Goal: Task Accomplishment & Management: Manage account settings

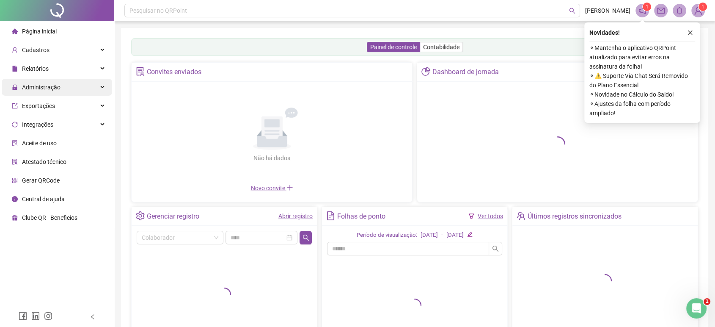
click at [89, 82] on div "Administração" at bounding box center [57, 87] width 110 height 17
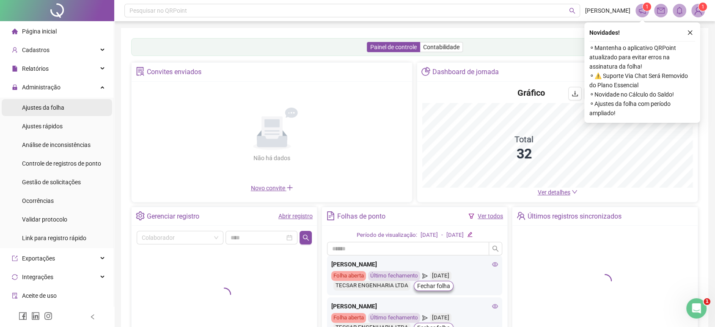
click at [54, 110] on span "Ajustes da folha" at bounding box center [43, 107] width 42 height 7
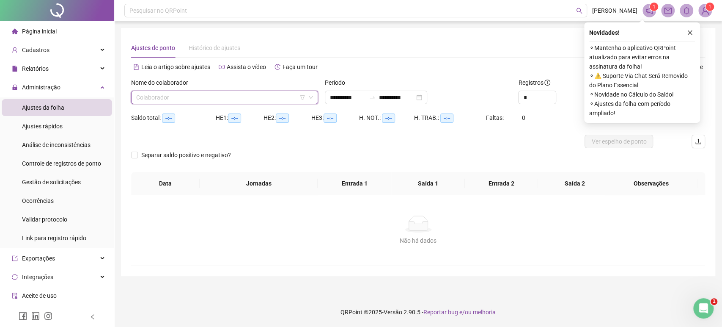
click at [175, 93] on input "search" at bounding box center [220, 97] width 169 height 13
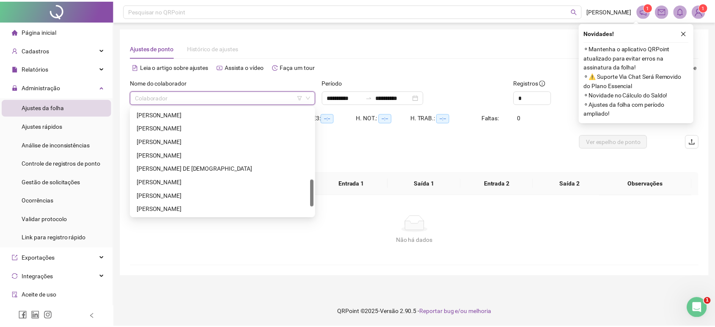
scroll to position [325, 0]
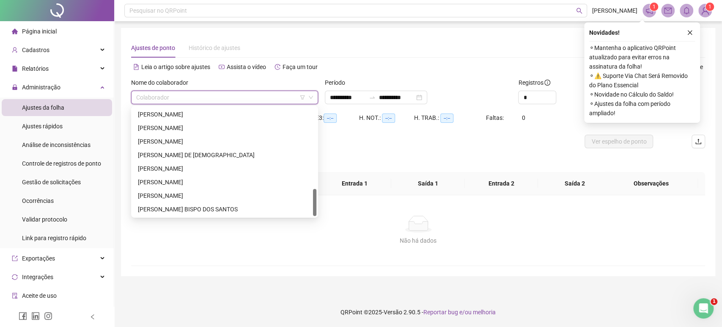
drag, startPoint x: 314, startPoint y: 121, endPoint x: 281, endPoint y: 206, distance: 91.2
click at [281, 206] on div "[PERSON_NAME] DE [PERSON_NAME] BISPO [PERSON_NAME]" at bounding box center [225, 161] width 184 height 108
click at [239, 209] on div "[PERSON_NAME] BISPO DOS SANTOS" at bounding box center [224, 208] width 173 height 9
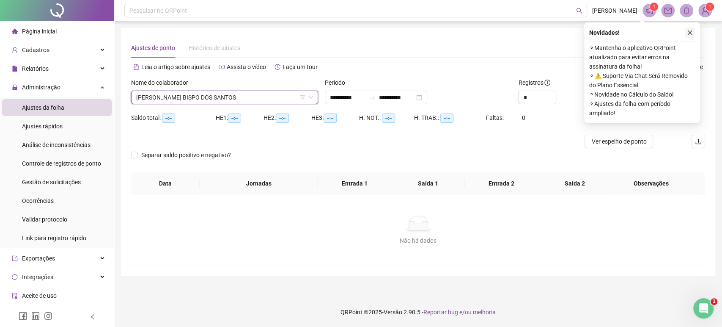
click at [694, 30] on button "button" at bounding box center [690, 32] width 10 height 10
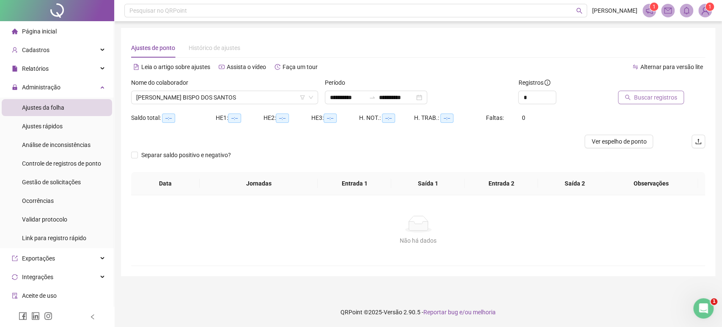
click at [650, 98] on span "Buscar registros" at bounding box center [655, 97] width 43 height 9
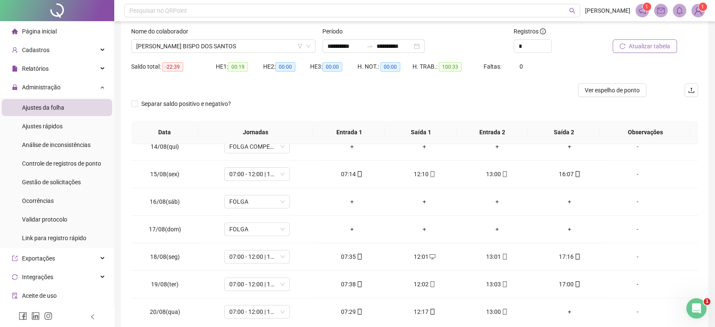
scroll to position [49, 0]
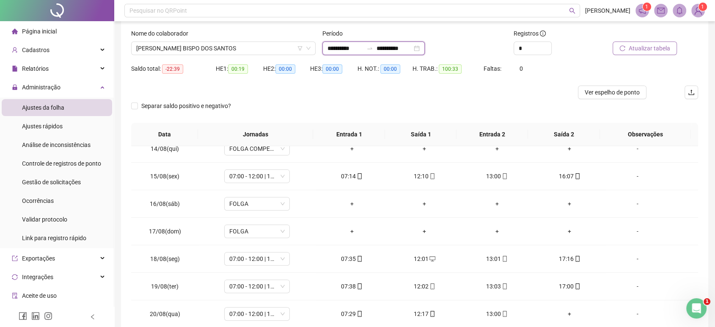
click at [408, 52] on input "**********" at bounding box center [394, 48] width 36 height 9
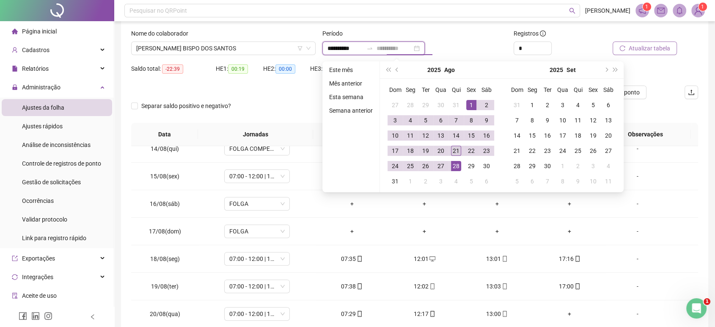
type input "**********"
click at [455, 145] on div "21" at bounding box center [456, 150] width 10 height 10
type input "**********"
click at [474, 105] on div "1" at bounding box center [471, 105] width 10 height 10
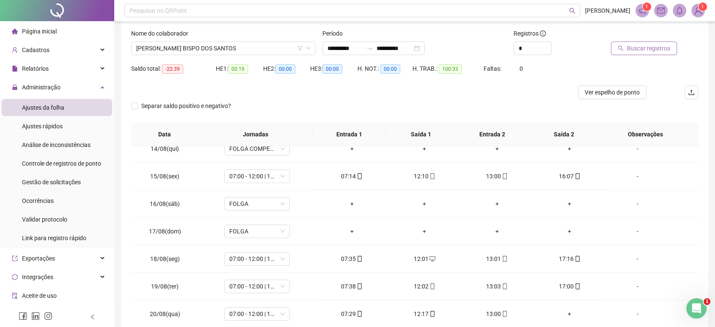
click at [626, 46] on button "Buscar registros" at bounding box center [644, 48] width 66 height 14
drag, startPoint x: 713, startPoint y: 112, endPoint x: 708, endPoint y: 139, distance: 27.5
click at [708, 139] on div "**********" at bounding box center [414, 162] width 601 height 422
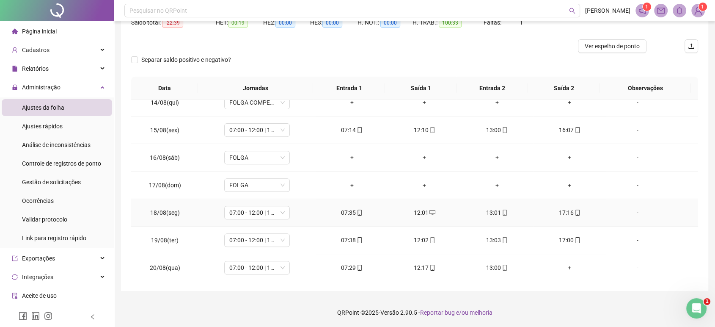
click at [654, 204] on td "-" at bounding box center [652, 212] width 92 height 27
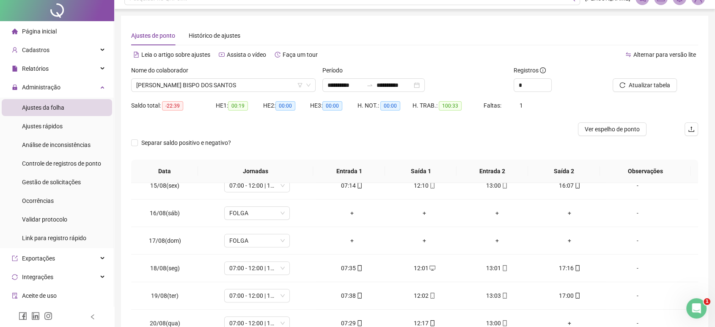
scroll to position [0, 0]
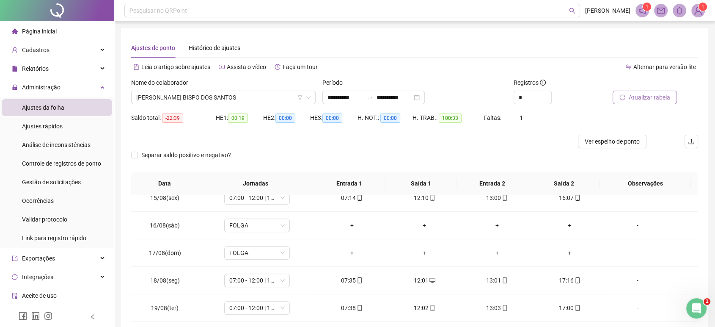
click at [626, 104] on button "Atualizar tabela" at bounding box center [644, 98] width 64 height 14
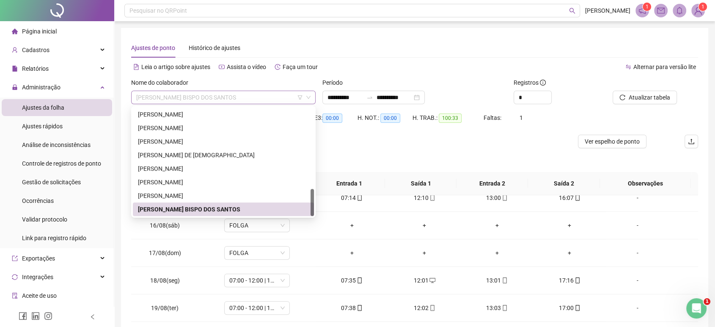
click at [189, 94] on span "[PERSON_NAME] BISPO DOS SANTOS" at bounding box center [223, 97] width 174 height 13
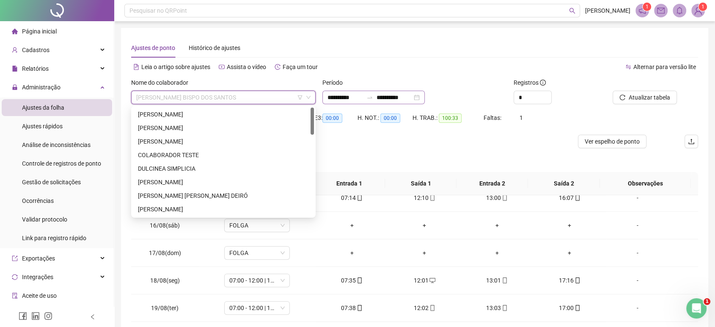
drag, startPoint x: 313, startPoint y: 196, endPoint x: 326, endPoint y: 100, distance: 96.9
click at [326, 100] on body "**********" at bounding box center [357, 163] width 715 height 327
click at [254, 130] on div "[PERSON_NAME]" at bounding box center [223, 127] width 171 height 9
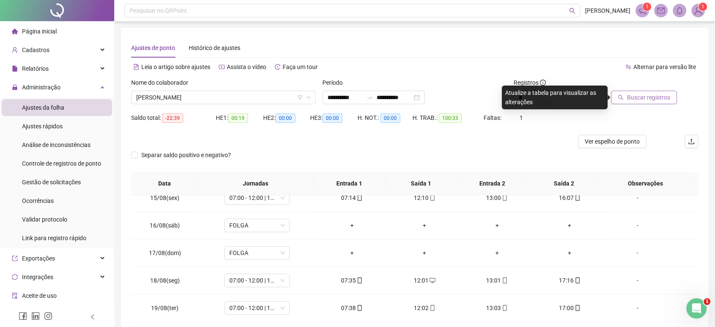
click at [658, 97] on span "Buscar registros" at bounding box center [648, 97] width 43 height 9
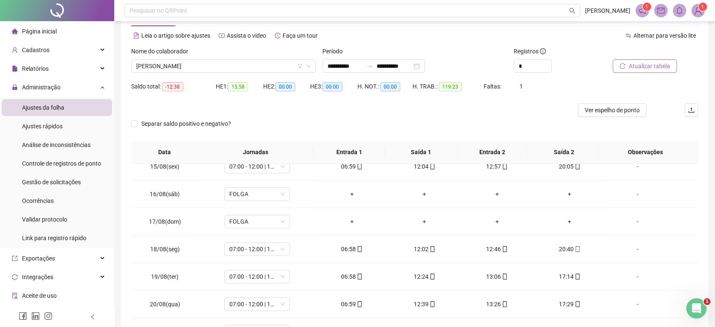
scroll to position [30, 0]
click at [663, 67] on span "Atualizar tabela" at bounding box center [649, 67] width 41 height 9
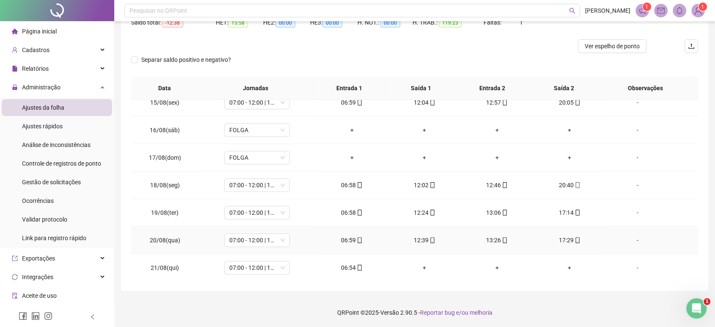
click at [494, 236] on div "13:26" at bounding box center [496, 239] width 59 height 9
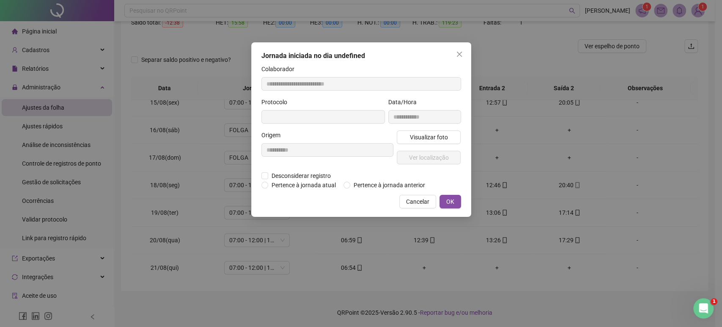
type input "**********"
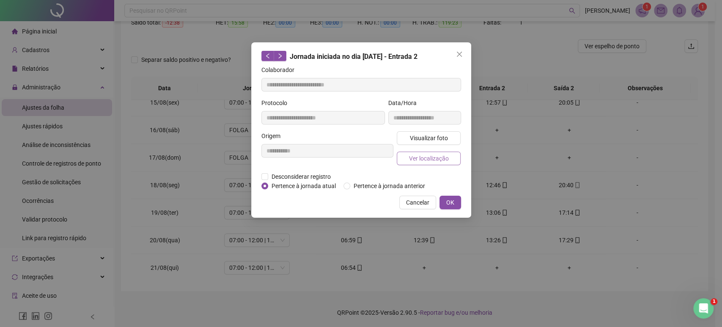
click at [428, 154] on span "Ver localização" at bounding box center [429, 158] width 40 height 9
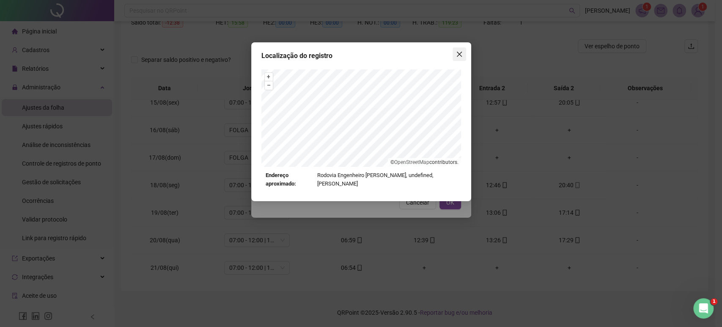
click at [461, 59] on button "Close" at bounding box center [460, 54] width 14 height 14
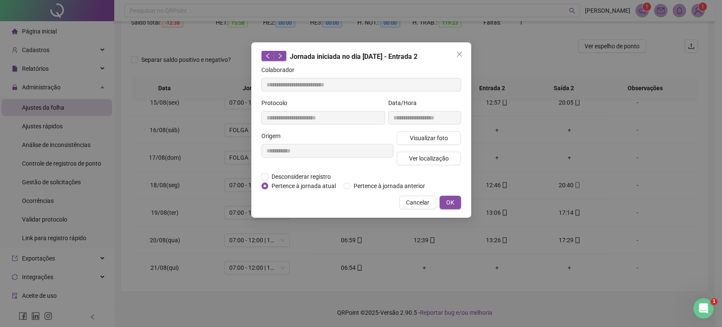
click at [461, 59] on button "Close" at bounding box center [460, 54] width 14 height 14
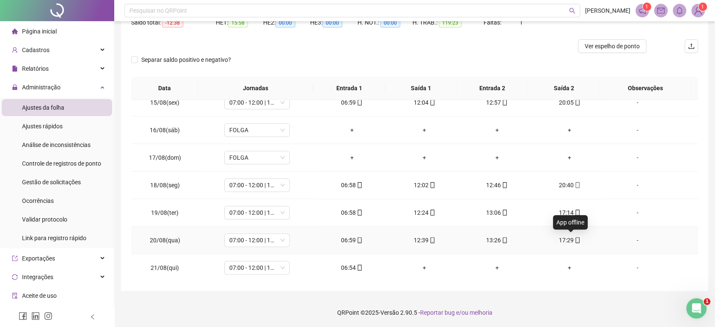
click at [574, 237] on icon "mobile" at bounding box center [577, 240] width 6 height 6
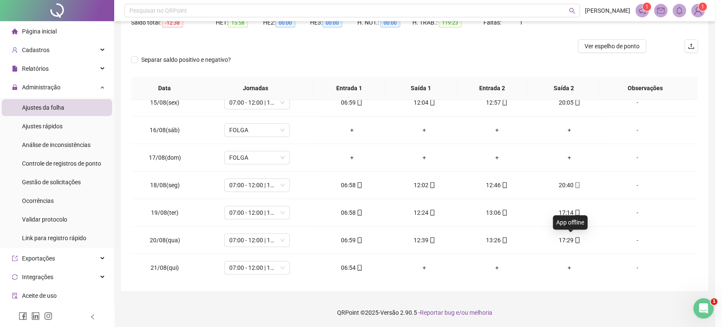
type input "**********"
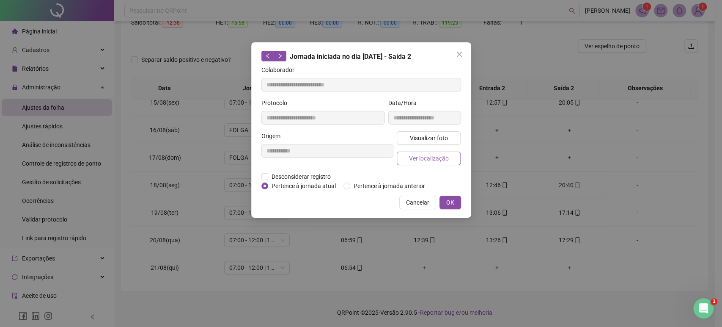
click at [446, 158] on span "Ver localização" at bounding box center [429, 158] width 40 height 9
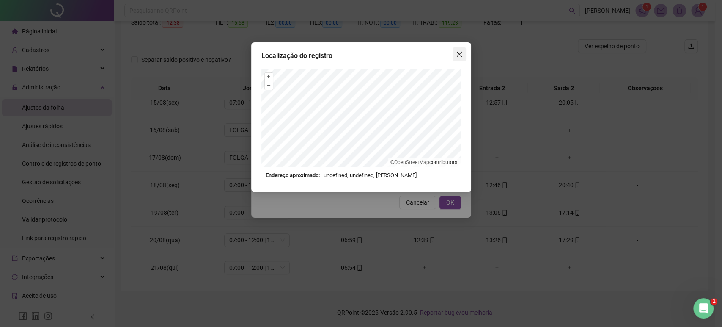
click at [461, 55] on icon "close" at bounding box center [459, 54] width 7 height 7
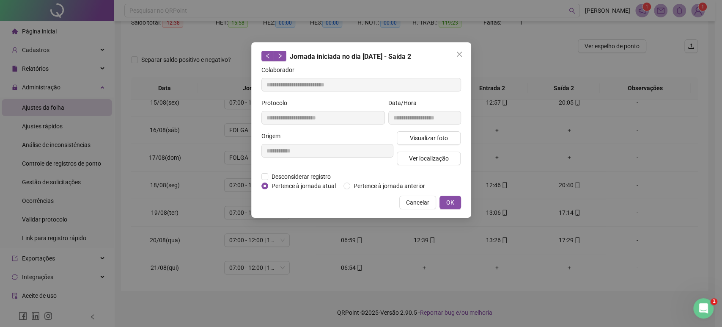
click at [461, 55] on icon "close" at bounding box center [459, 54] width 7 height 7
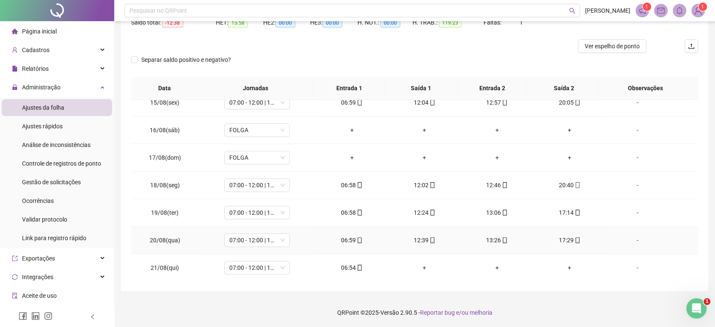
click at [416, 242] on div "12:39" at bounding box center [424, 239] width 59 height 9
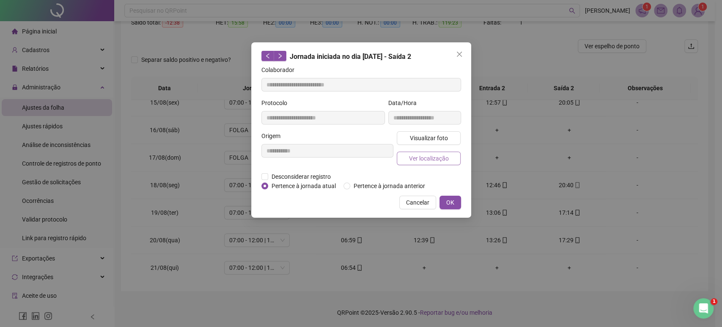
type input "**********"
click at [425, 152] on button "Ver localização" at bounding box center [429, 158] width 64 height 14
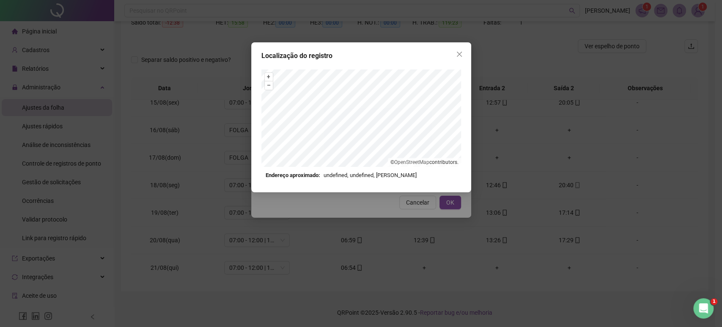
click at [455, 61] on div "Localização do registro + – ⇧ › © OpenStreetMap contributors. Endereço aproxima…" at bounding box center [361, 117] width 220 height 150
click at [457, 57] on icon "close" at bounding box center [459, 54] width 7 height 7
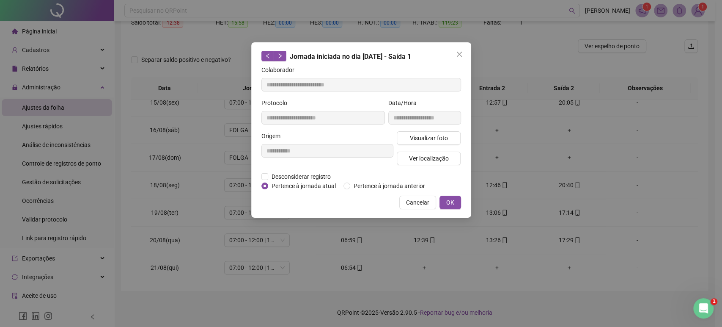
click at [457, 57] on icon "close" at bounding box center [459, 54] width 7 height 7
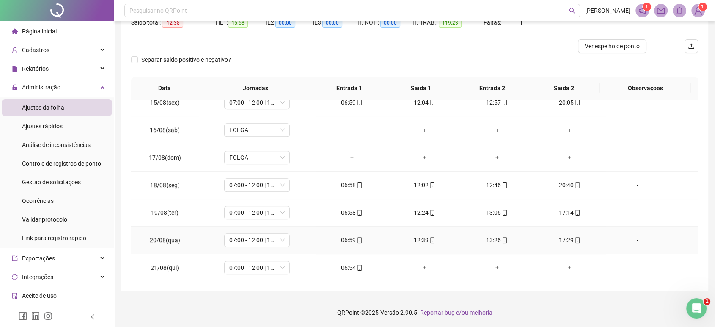
click at [349, 242] on div "06:59" at bounding box center [351, 239] width 59 height 9
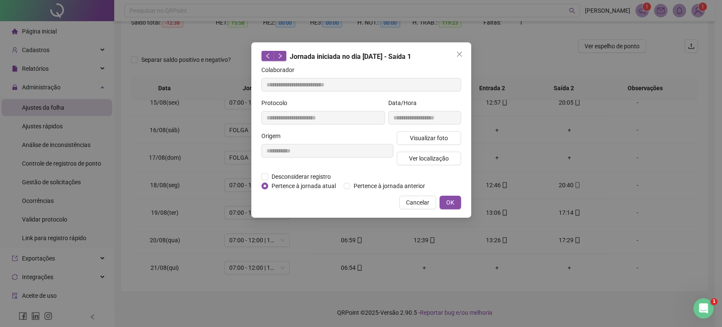
type input "**********"
click at [430, 159] on span "Ver localização" at bounding box center [429, 158] width 40 height 9
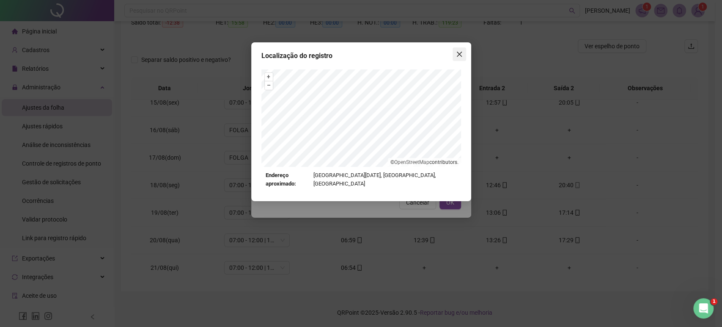
click at [464, 50] on button "Close" at bounding box center [460, 54] width 14 height 14
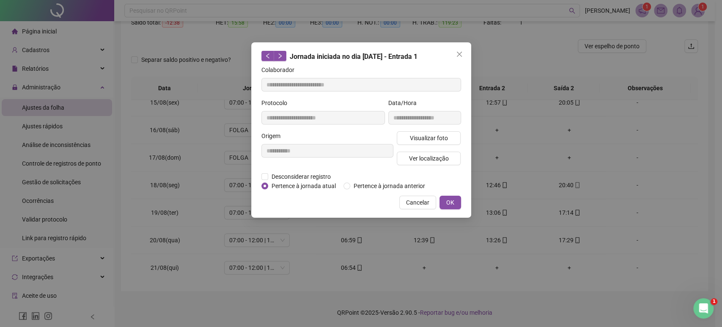
click at [464, 50] on button "Close" at bounding box center [460, 54] width 14 height 14
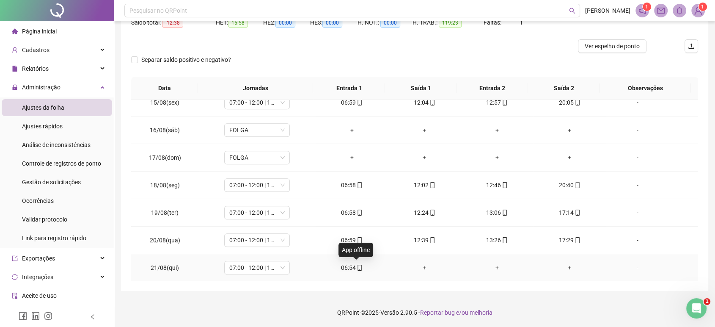
click at [356, 264] on span at bounding box center [359, 267] width 7 height 7
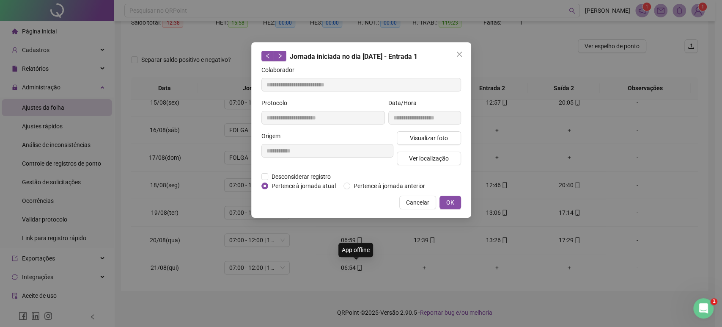
type input "**********"
click at [420, 159] on span "Ver localização" at bounding box center [429, 158] width 40 height 9
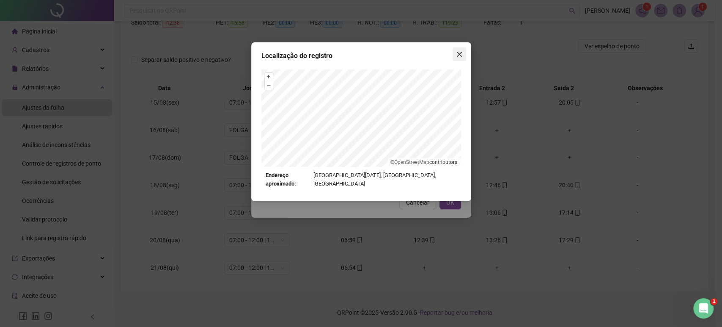
click at [457, 52] on icon "close" at bounding box center [459, 54] width 7 height 7
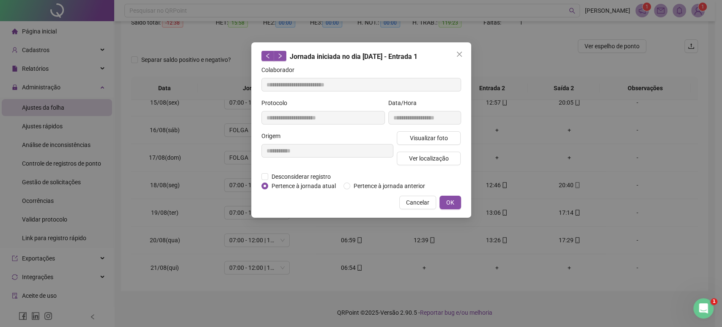
click at [457, 52] on icon "close" at bounding box center [459, 54] width 7 height 7
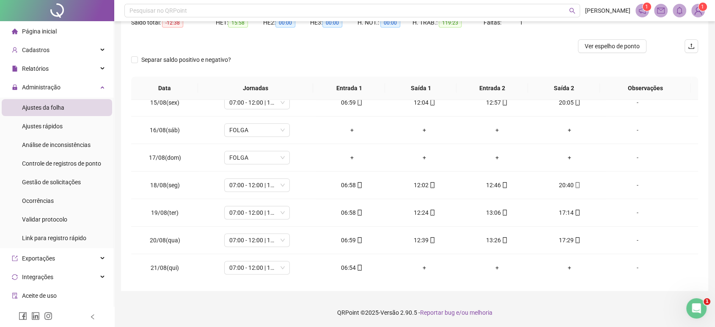
click at [457, 52] on div at bounding box center [343, 46] width 425 height 14
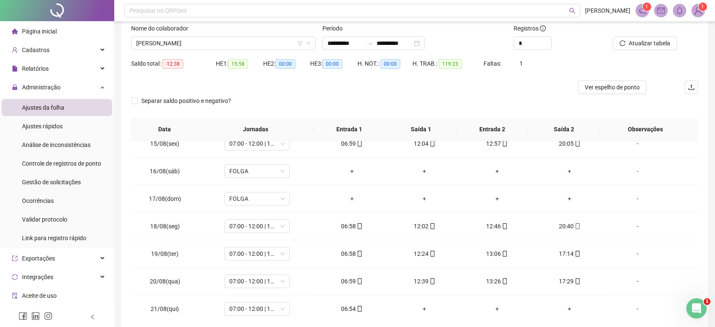
scroll to position [39, 0]
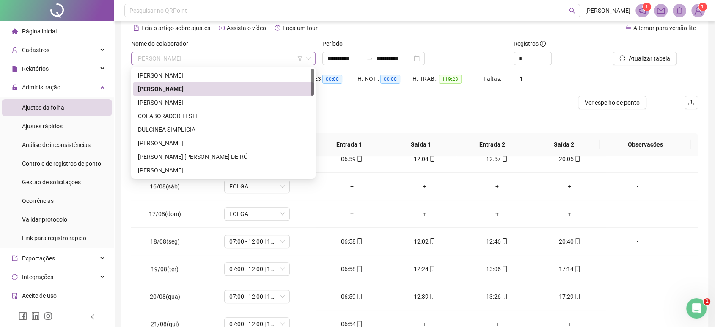
click at [241, 52] on span "[PERSON_NAME]" at bounding box center [223, 58] width 174 height 13
click at [55, 168] on div "Controle de registros de ponto" at bounding box center [61, 163] width 79 height 17
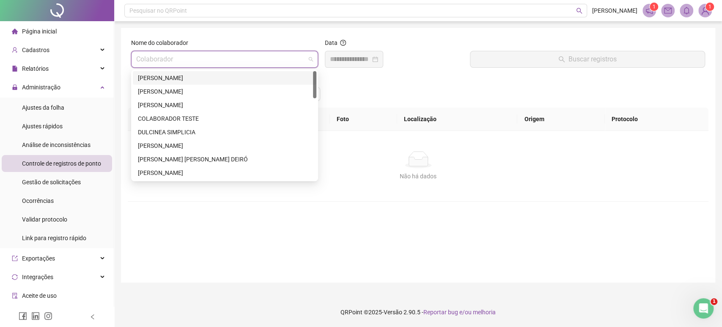
click at [156, 63] on input "search" at bounding box center [220, 59] width 169 height 16
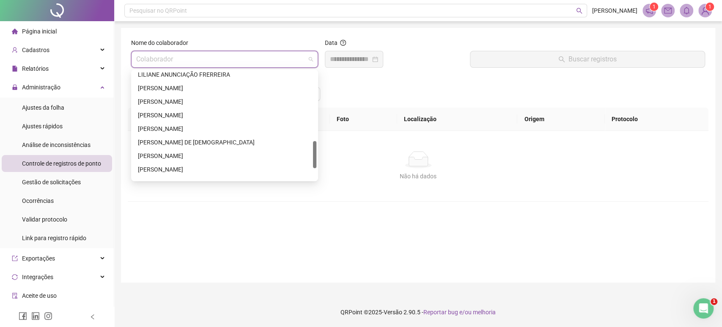
scroll to position [325, 0]
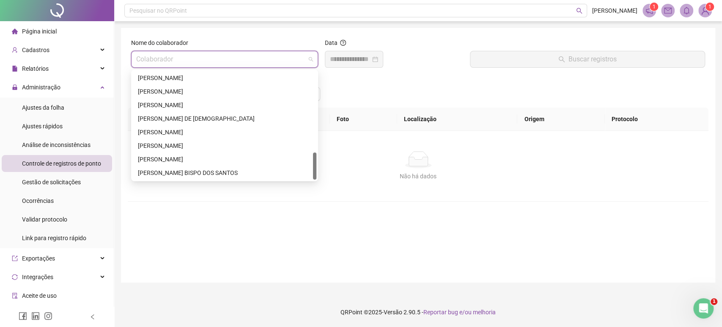
drag, startPoint x: 313, startPoint y: 85, endPoint x: 300, endPoint y: 178, distance: 94.4
click at [300, 178] on div "[PERSON_NAME] DE [PERSON_NAME] BISPO [PERSON_NAME]" at bounding box center [225, 125] width 184 height 108
click at [285, 166] on div "[PERSON_NAME] BISPO DOS SANTOS" at bounding box center [225, 173] width 184 height 14
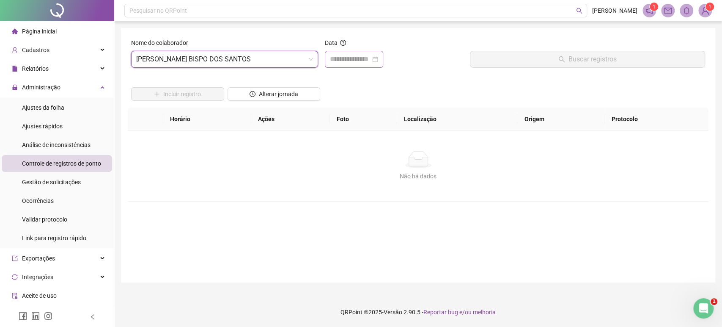
click at [345, 62] on div at bounding box center [354, 59] width 58 height 17
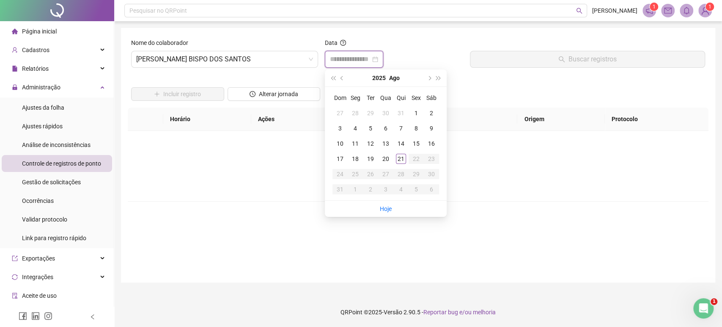
click at [345, 62] on input at bounding box center [350, 59] width 41 height 10
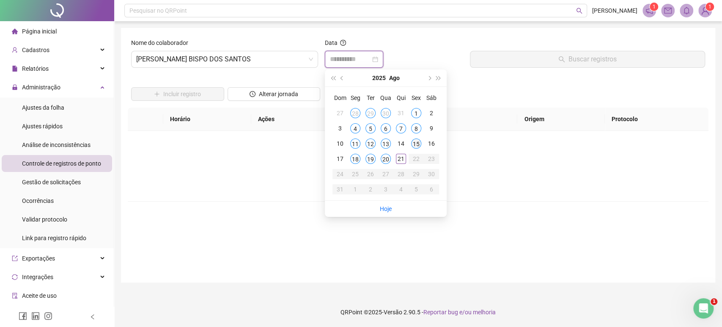
type input "**********"
click at [382, 159] on div "20" at bounding box center [386, 159] width 10 height 10
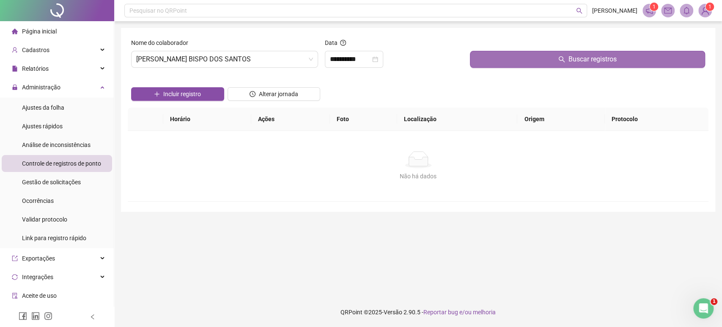
click at [511, 61] on button "Buscar registros" at bounding box center [587, 59] width 235 height 17
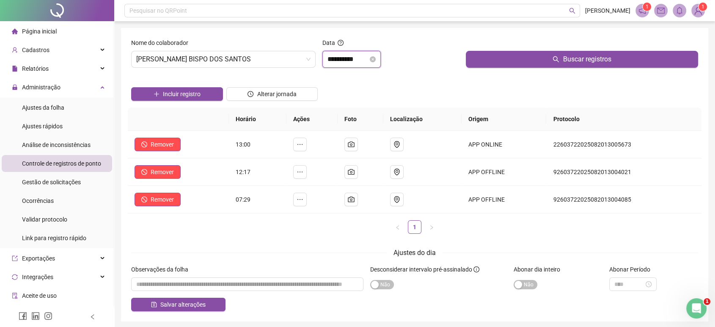
click at [345, 60] on input "**********" at bounding box center [347, 59] width 41 height 10
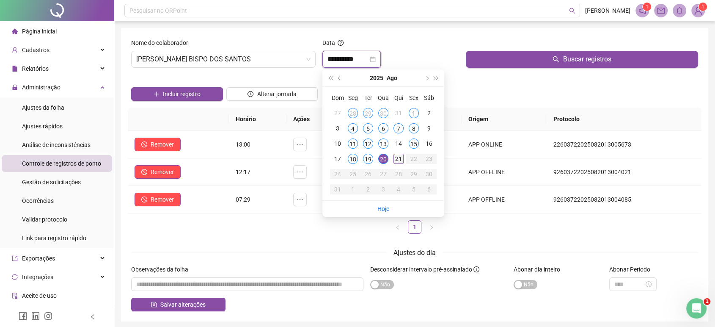
type input "**********"
click at [401, 160] on div "21" at bounding box center [398, 159] width 10 height 10
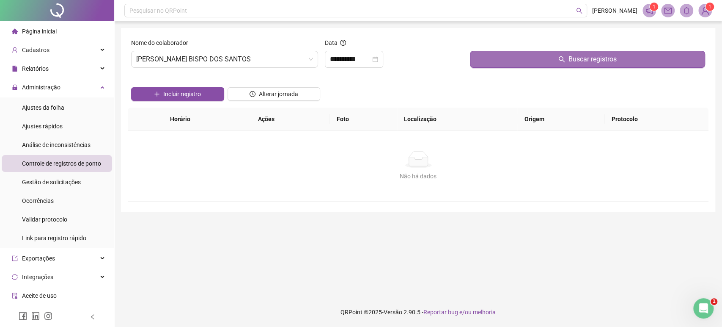
click at [502, 58] on button "Buscar registros" at bounding box center [587, 59] width 235 height 17
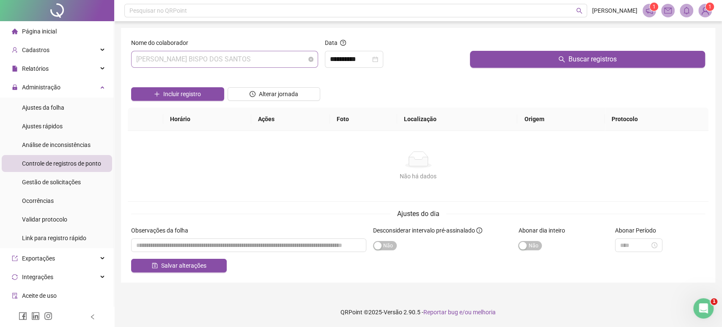
click at [208, 61] on span "[PERSON_NAME] BISPO DOS SANTOS" at bounding box center [224, 59] width 177 height 16
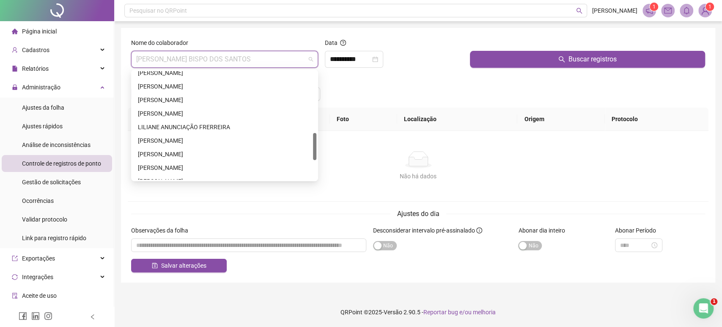
scroll to position [247, 0]
drag, startPoint x: 313, startPoint y: 161, endPoint x: 307, endPoint y: 141, distance: 20.2
click at [307, 141] on div "[PERSON_NAME] DA PAIXÃO [PERSON_NAME] ANUNCIAÇÃO FRERREIRA [PERSON_NAME] [PERSO…" at bounding box center [225, 125] width 184 height 108
click at [307, 141] on div "[PERSON_NAME]" at bounding box center [224, 141] width 173 height 9
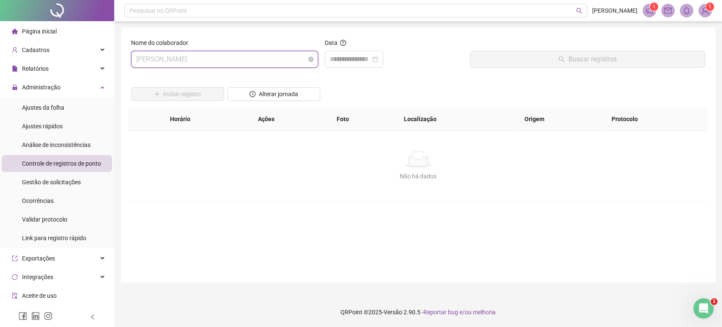
click at [257, 51] on span "[PERSON_NAME]" at bounding box center [224, 59] width 177 height 16
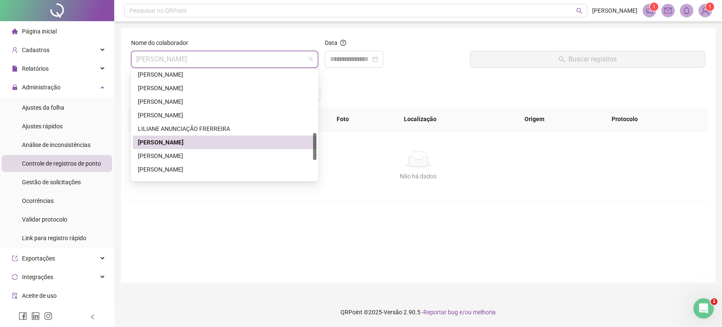
click at [313, 145] on div at bounding box center [314, 146] width 3 height 27
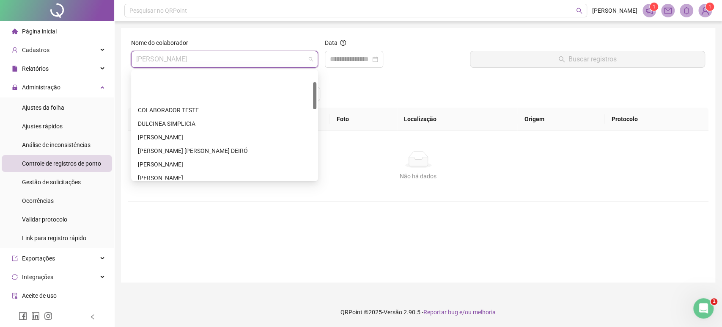
scroll to position [0, 0]
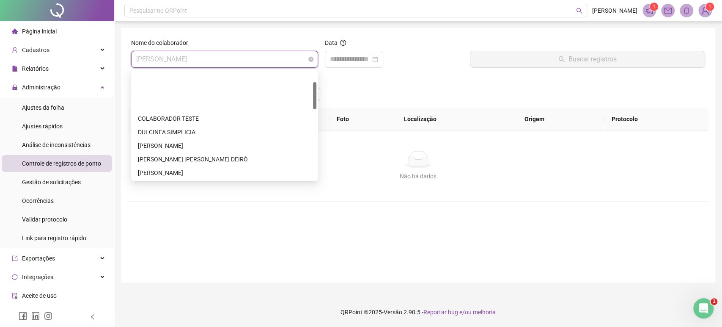
drag, startPoint x: 314, startPoint y: 143, endPoint x: 309, endPoint y: 67, distance: 75.5
click at [309, 67] on body "Página inicial Cadastros Relatórios Administração Ajustes da folha Ajustes rápi…" at bounding box center [361, 163] width 722 height 327
click at [219, 87] on div "[PERSON_NAME]" at bounding box center [224, 91] width 173 height 9
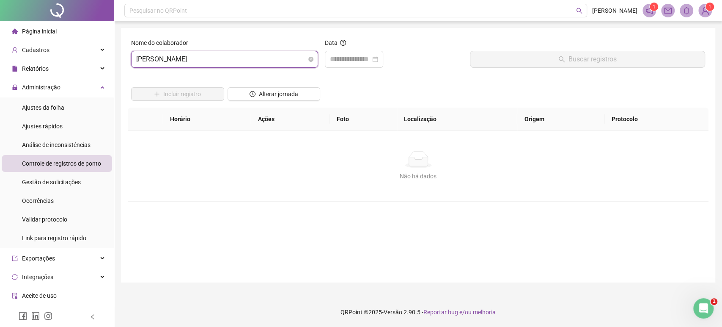
click at [237, 61] on span "[PERSON_NAME]" at bounding box center [224, 59] width 177 height 16
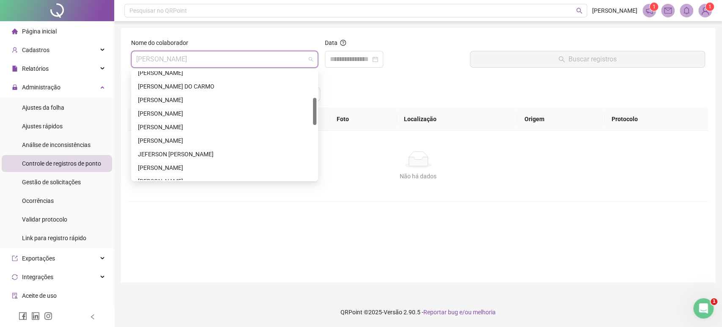
drag, startPoint x: 315, startPoint y: 84, endPoint x: 310, endPoint y: 113, distance: 29.3
click at [310, 113] on div "[PERSON_NAME] [PERSON_NAME] DO [PERSON_NAME] [PERSON_NAME] DOS SANTOS [PERSON_N…" at bounding box center [225, 125] width 184 height 108
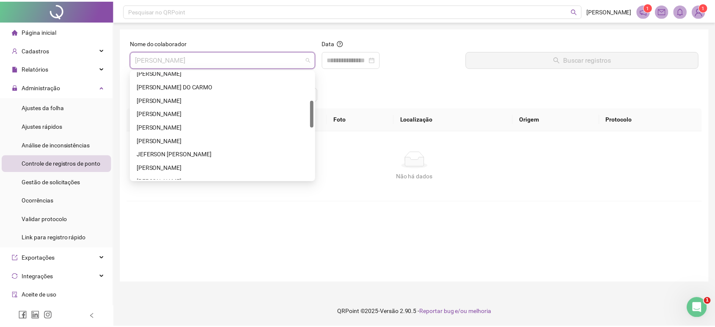
scroll to position [115, 0]
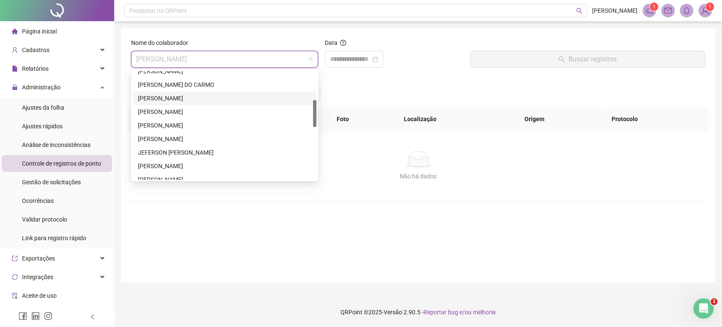
click at [247, 100] on div "[PERSON_NAME]" at bounding box center [224, 97] width 173 height 9
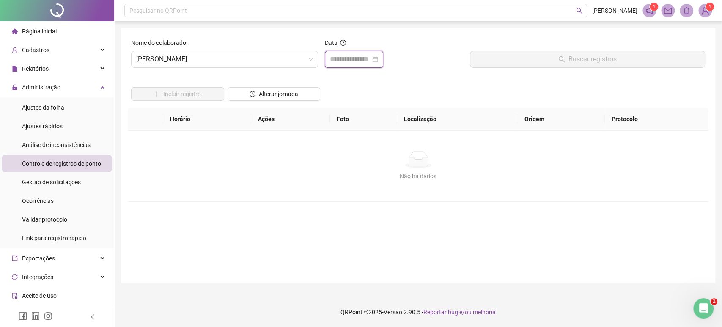
click at [362, 59] on input at bounding box center [350, 59] width 41 height 10
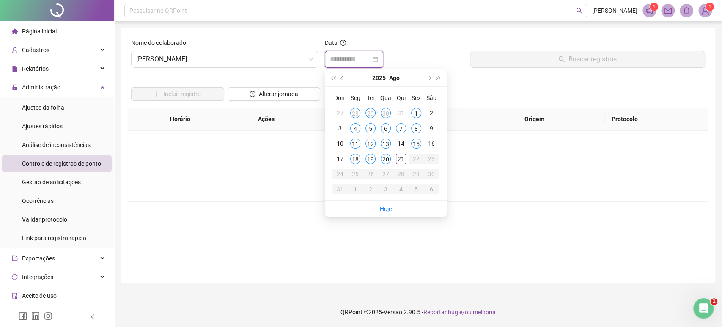
type input "**********"
click at [385, 158] on div "20" at bounding box center [386, 159] width 10 height 10
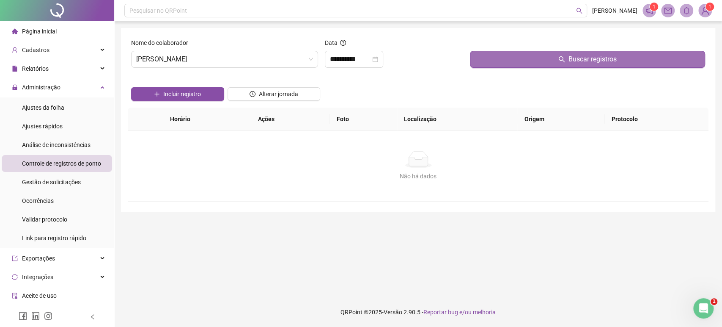
click at [563, 56] on icon "search" at bounding box center [561, 59] width 7 height 7
